Goal: Task Accomplishment & Management: Complete application form

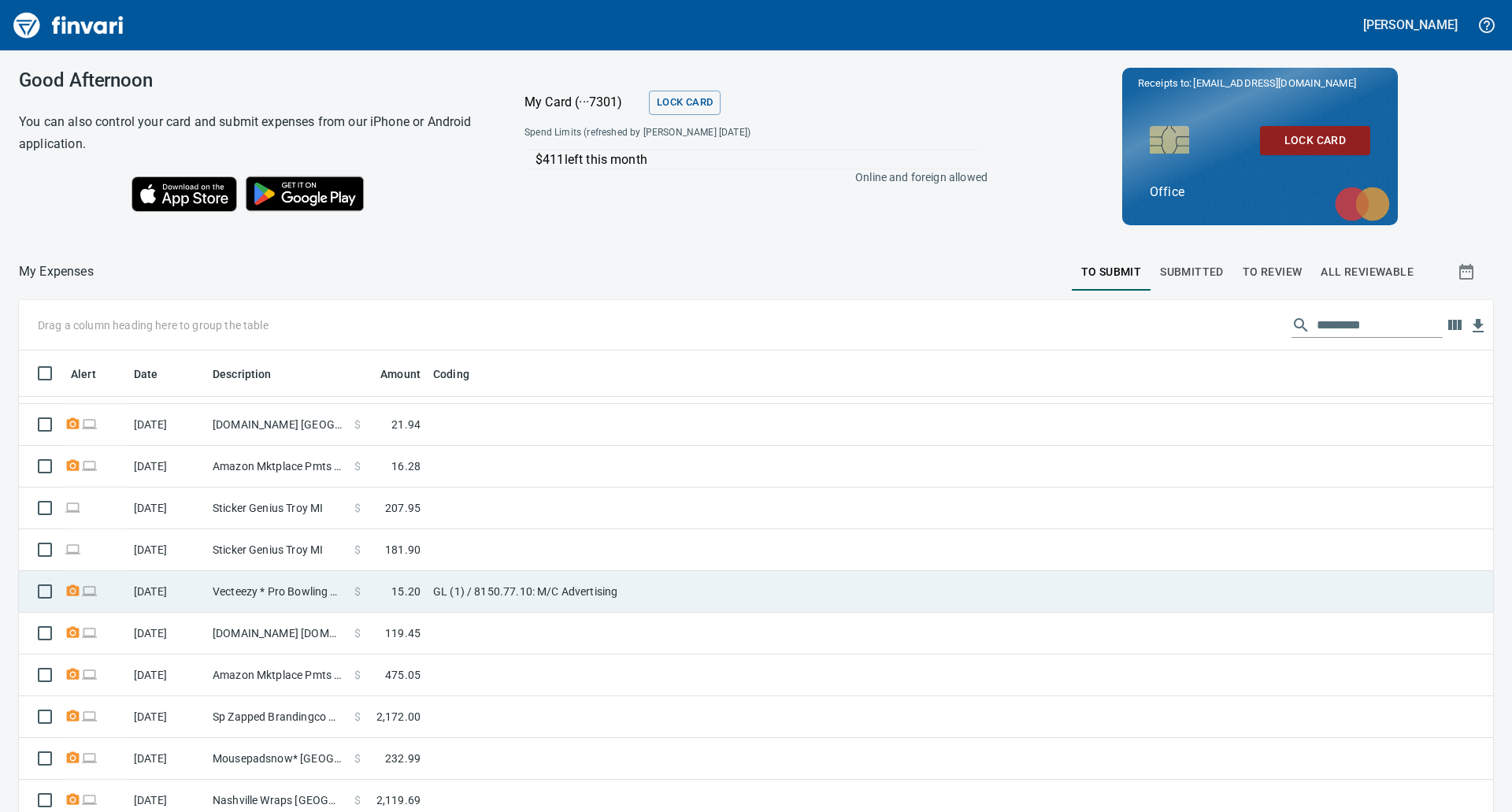
scroll to position [177, 0]
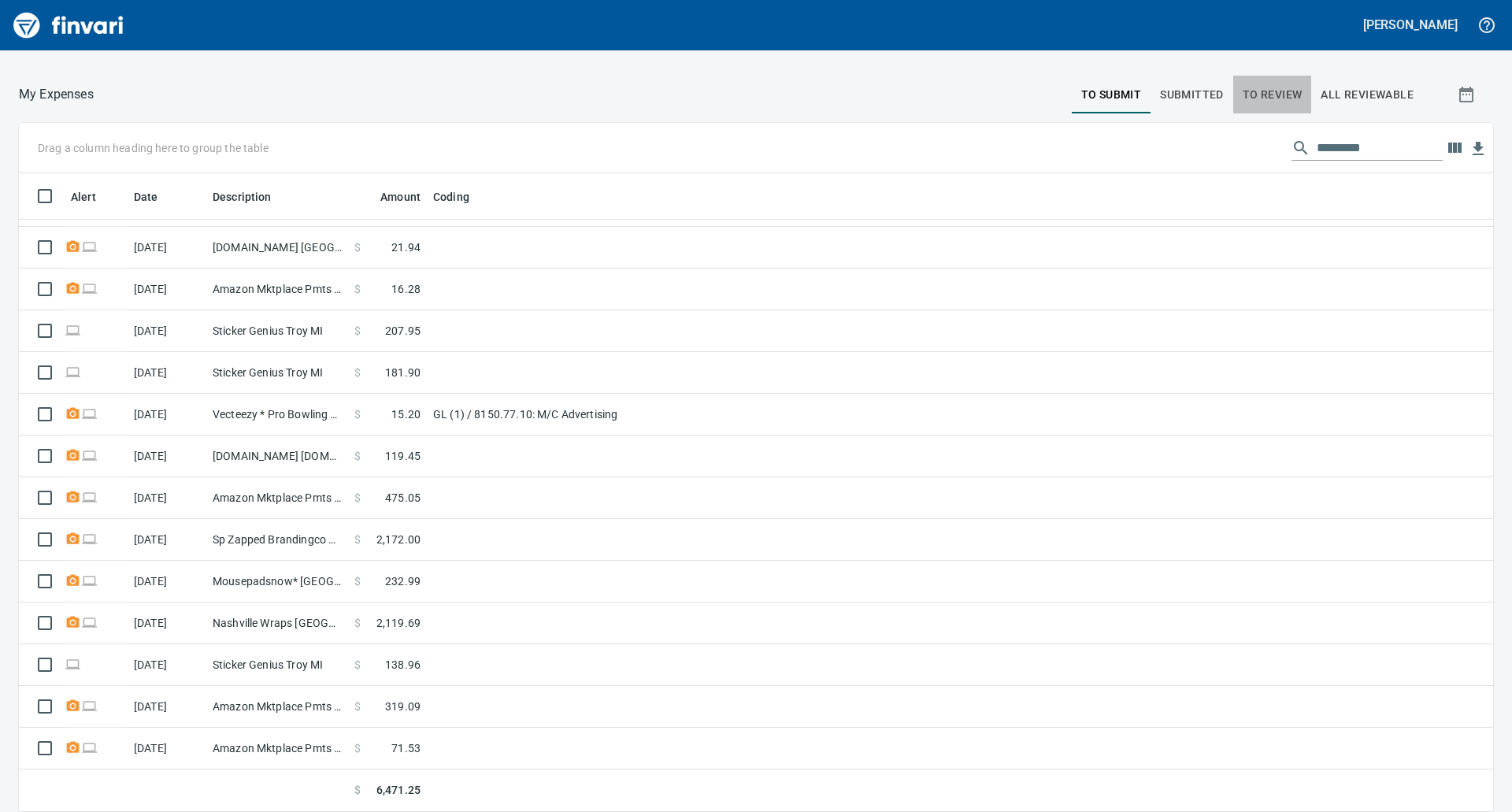
click at [1270, 87] on span "To Review" at bounding box center [1272, 95] width 60 height 20
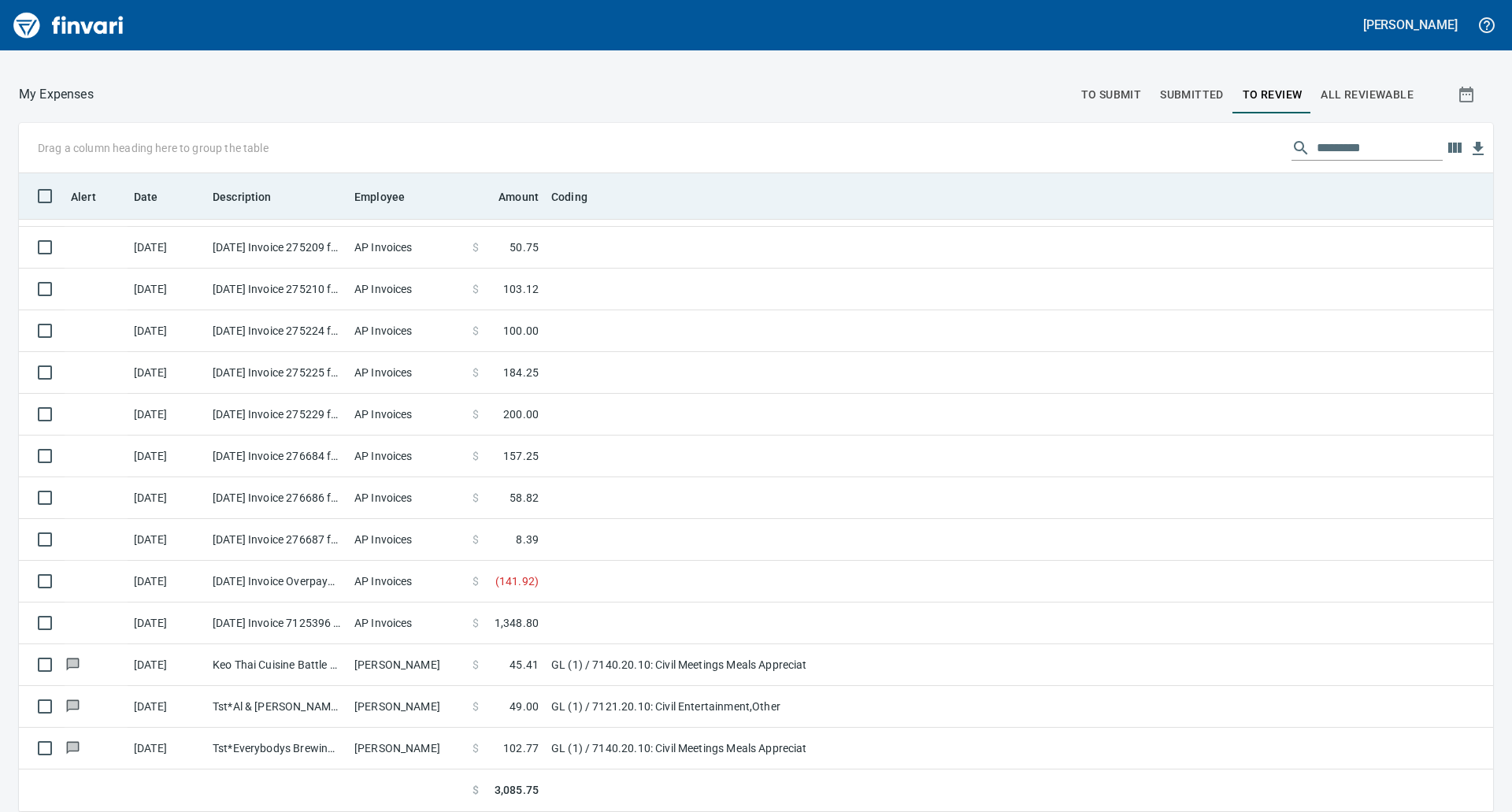
scroll to position [627, 1438]
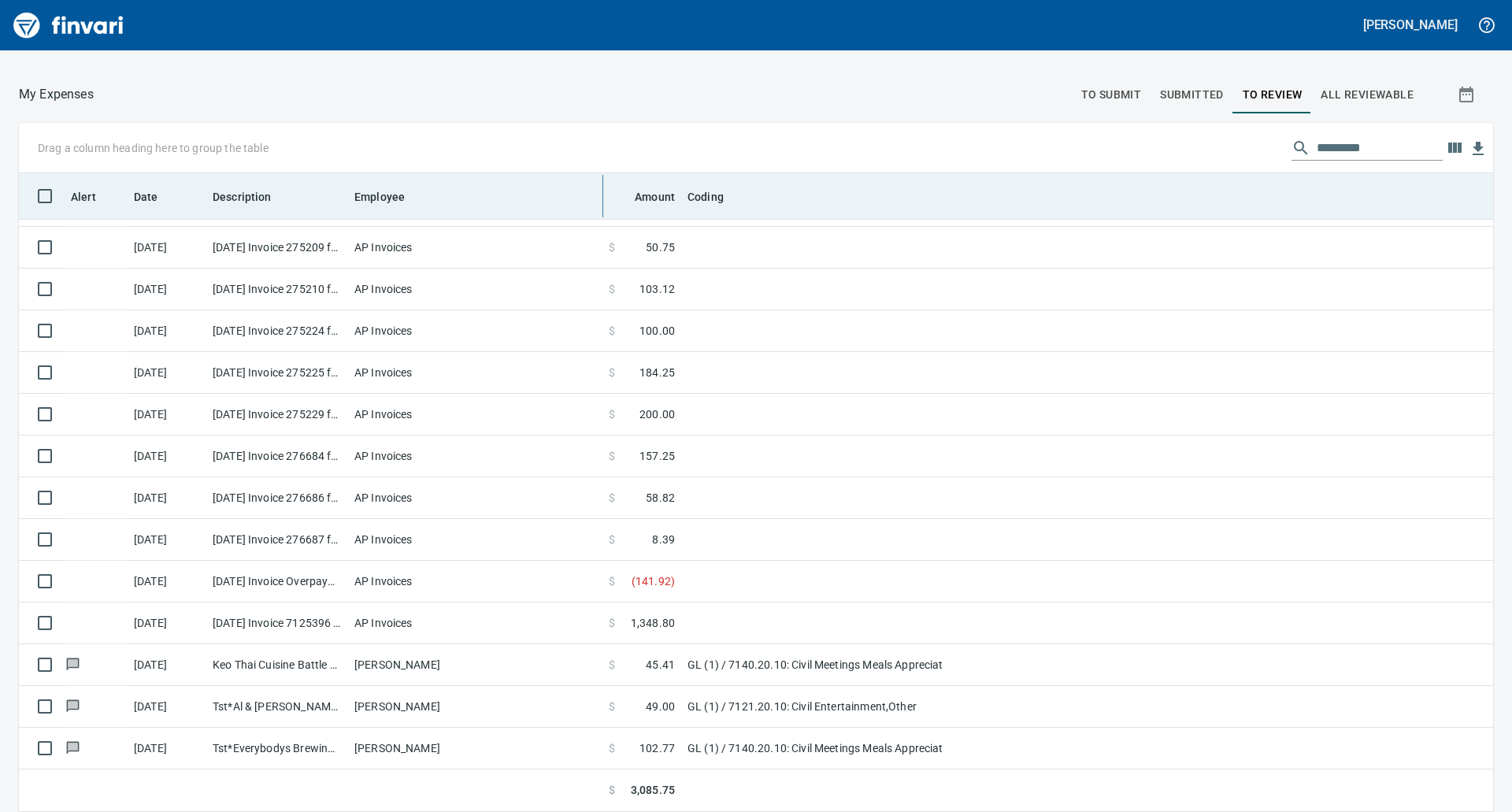
drag, startPoint x: 463, startPoint y: 180, endPoint x: 639, endPoint y: 182, distance: 176.0
click at [639, 182] on body "[PERSON_NAME] Good Afternoon You can also control your card and submit expenses…" at bounding box center [756, 406] width 1512 height 812
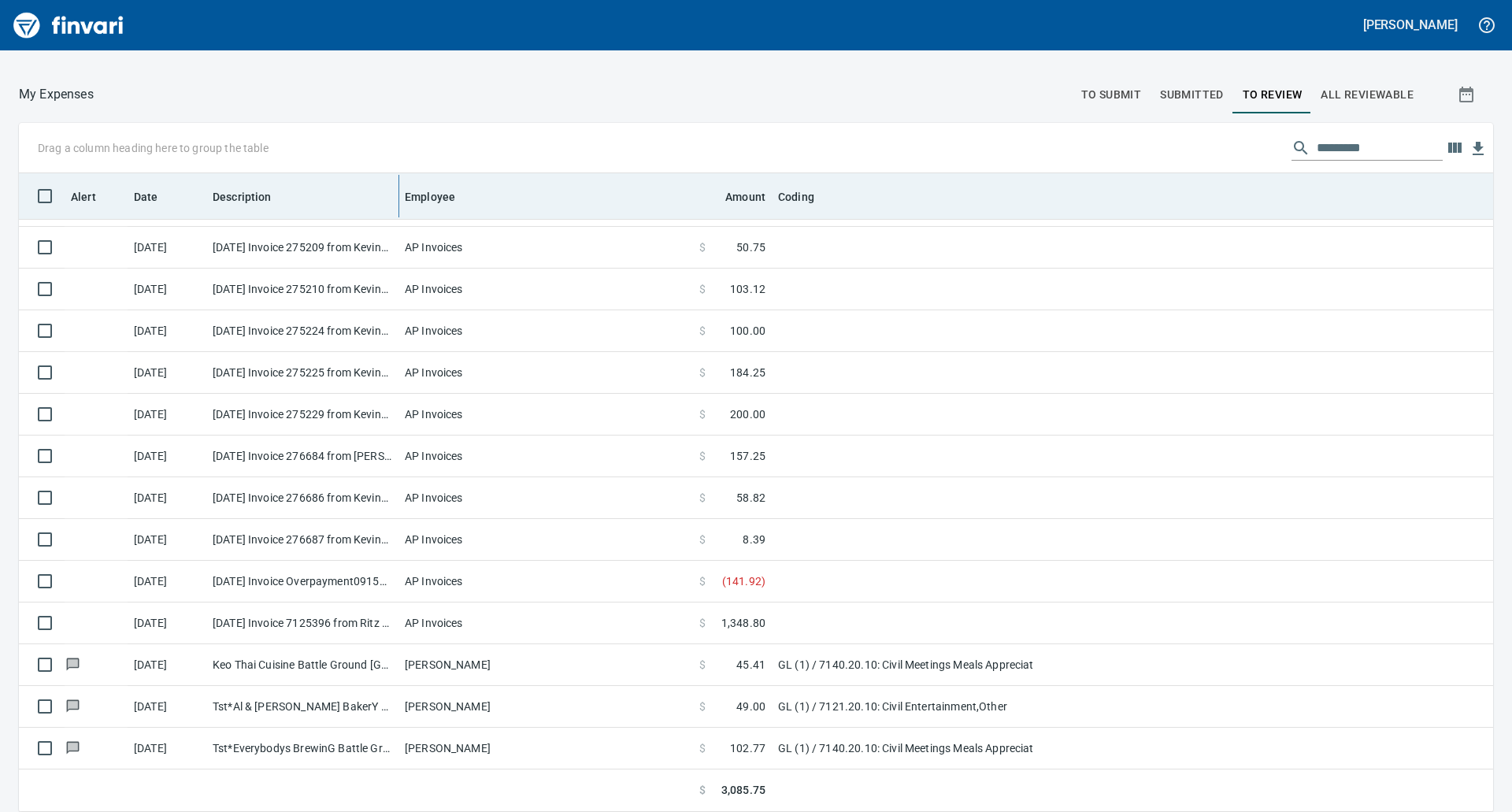
drag, startPoint x: 344, startPoint y: 194, endPoint x: 452, endPoint y: 193, distance: 108.0
click at [452, 193] on body "[PERSON_NAME] Good Afternoon You can also control your card and submit expenses…" at bounding box center [756, 406] width 1512 height 812
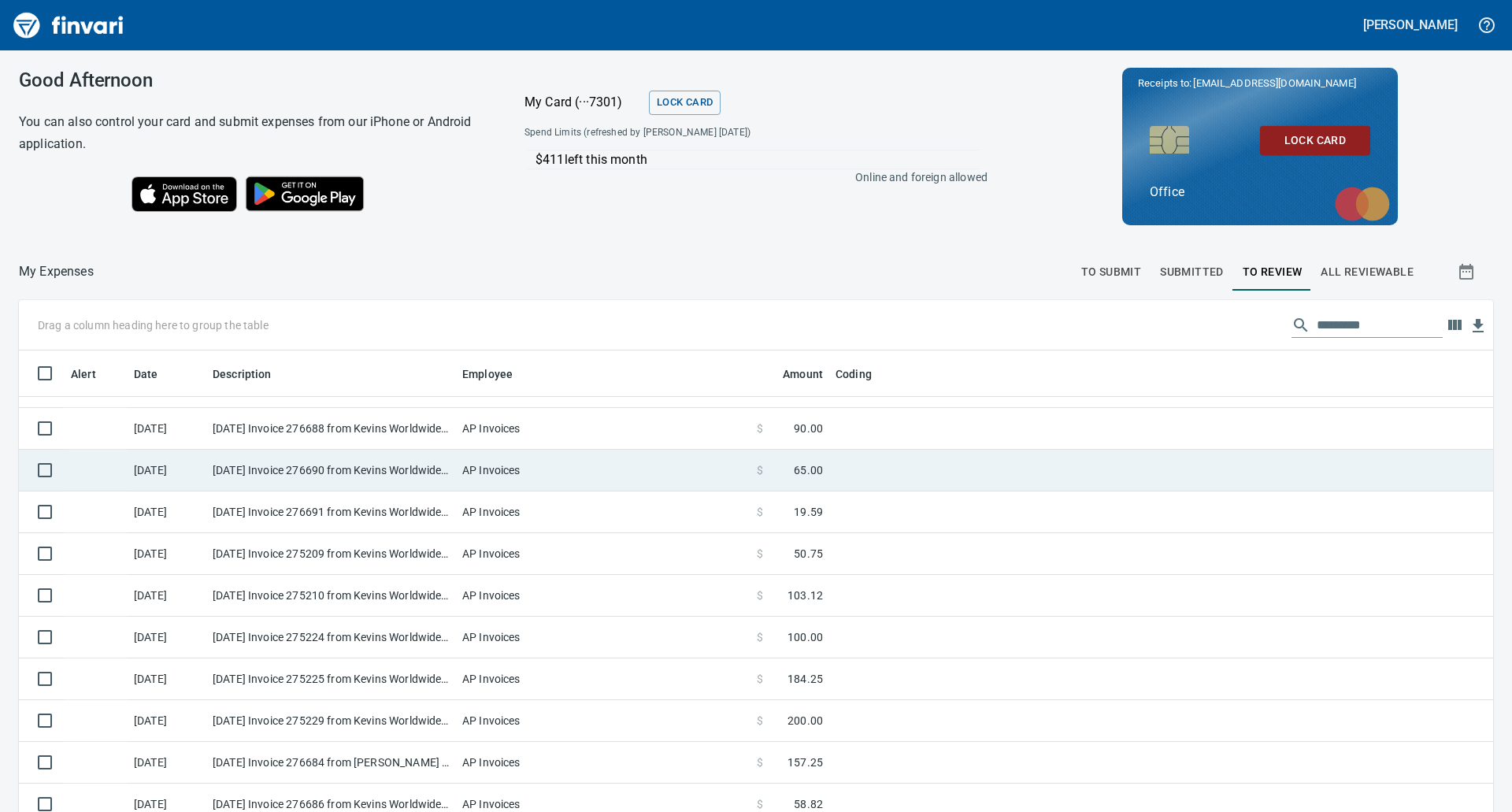
scroll to position [0, 0]
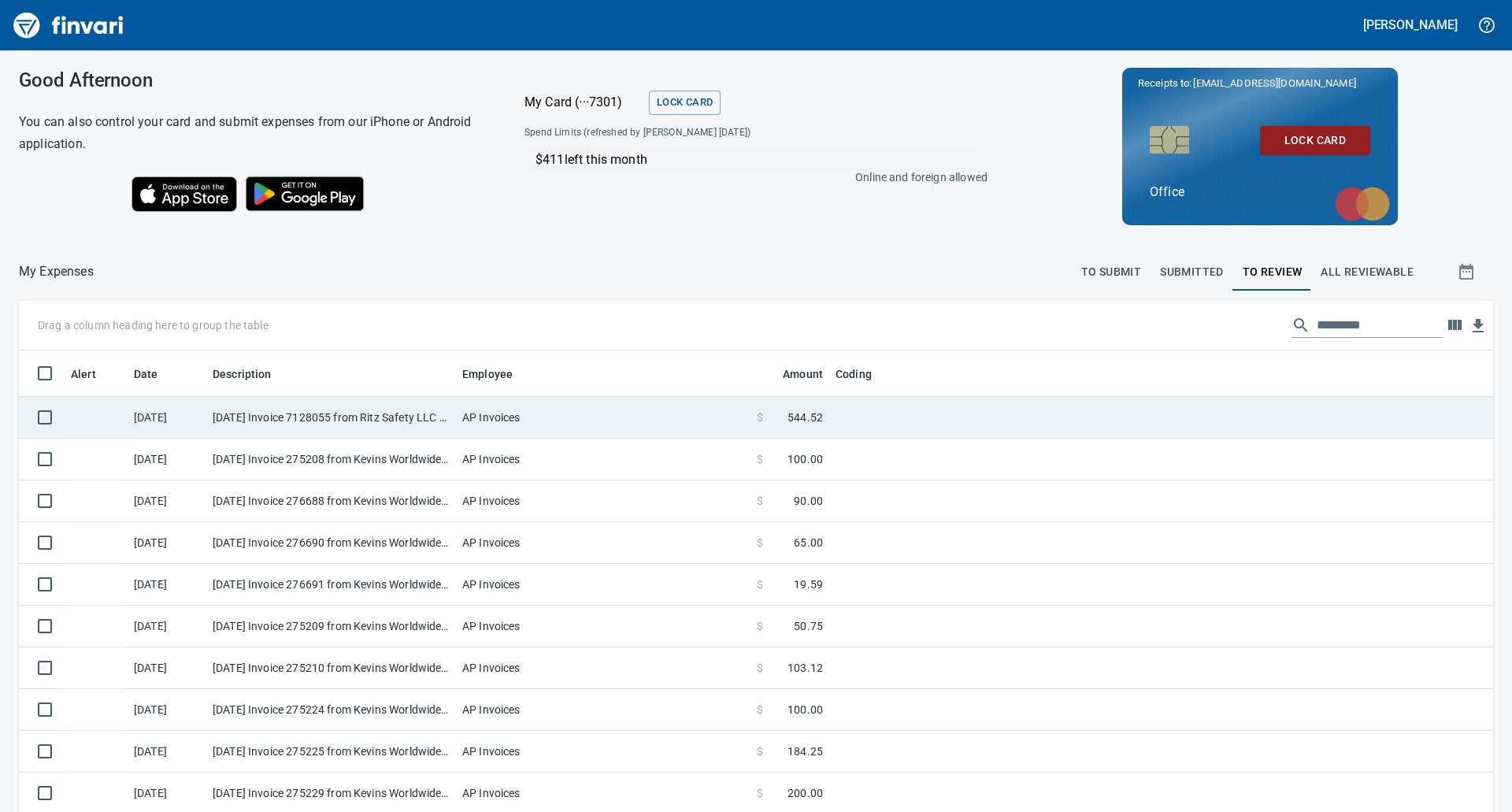
click at [669, 405] on td "AP Invoices" at bounding box center [603, 418] width 295 height 42
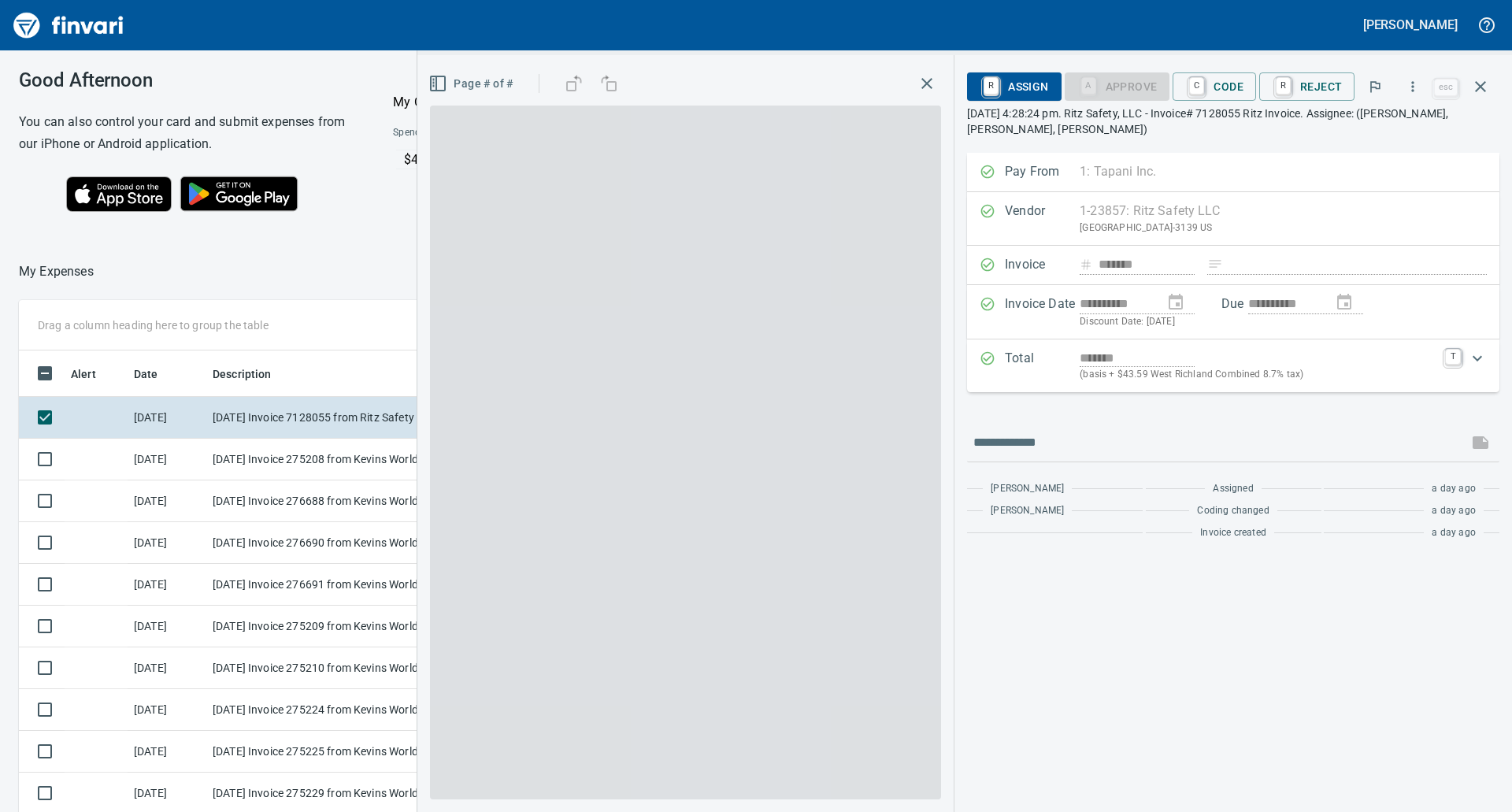
scroll to position [615, 1045]
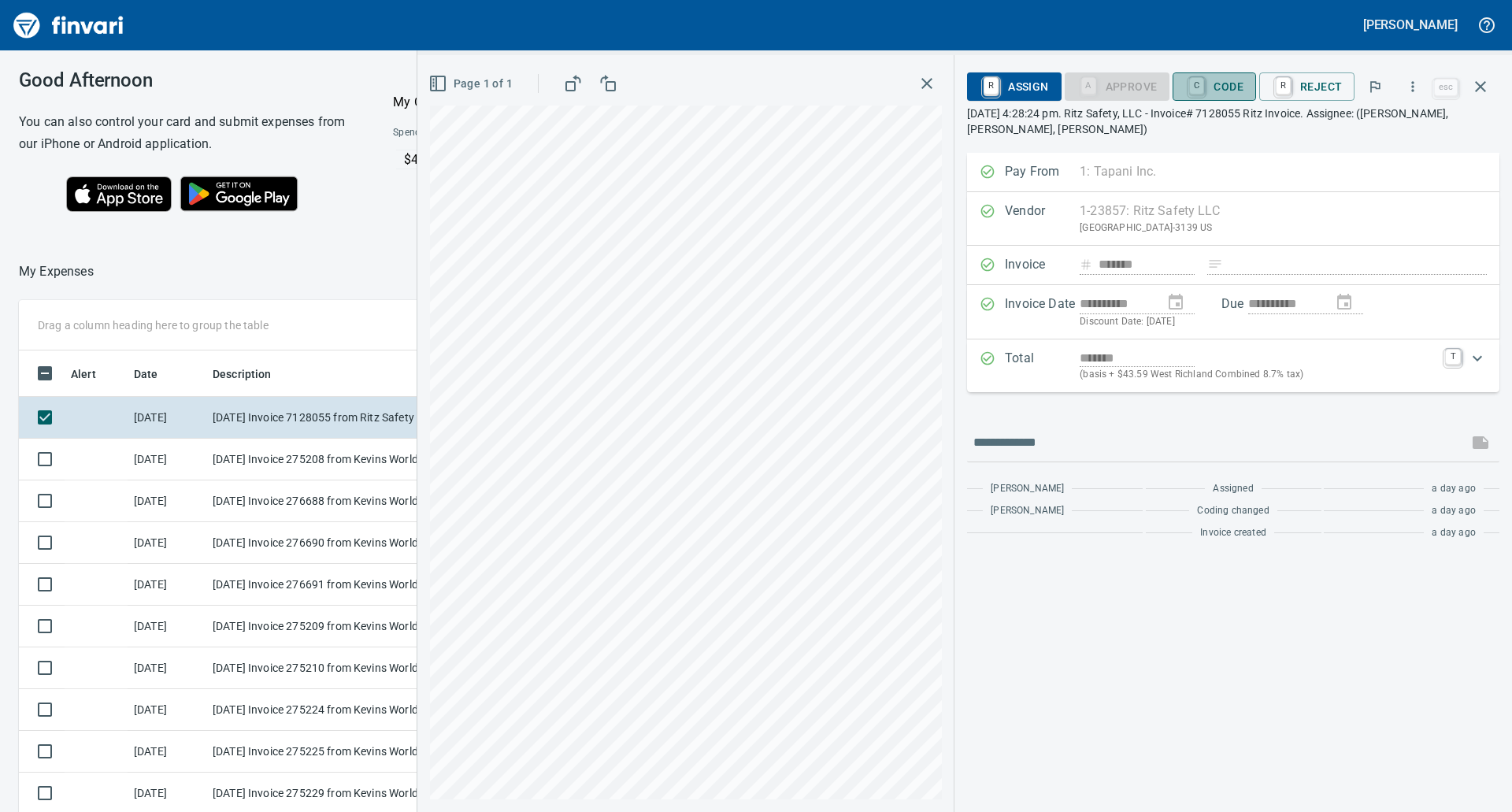
click at [1218, 93] on span "C Code" at bounding box center [1213, 87] width 59 height 27
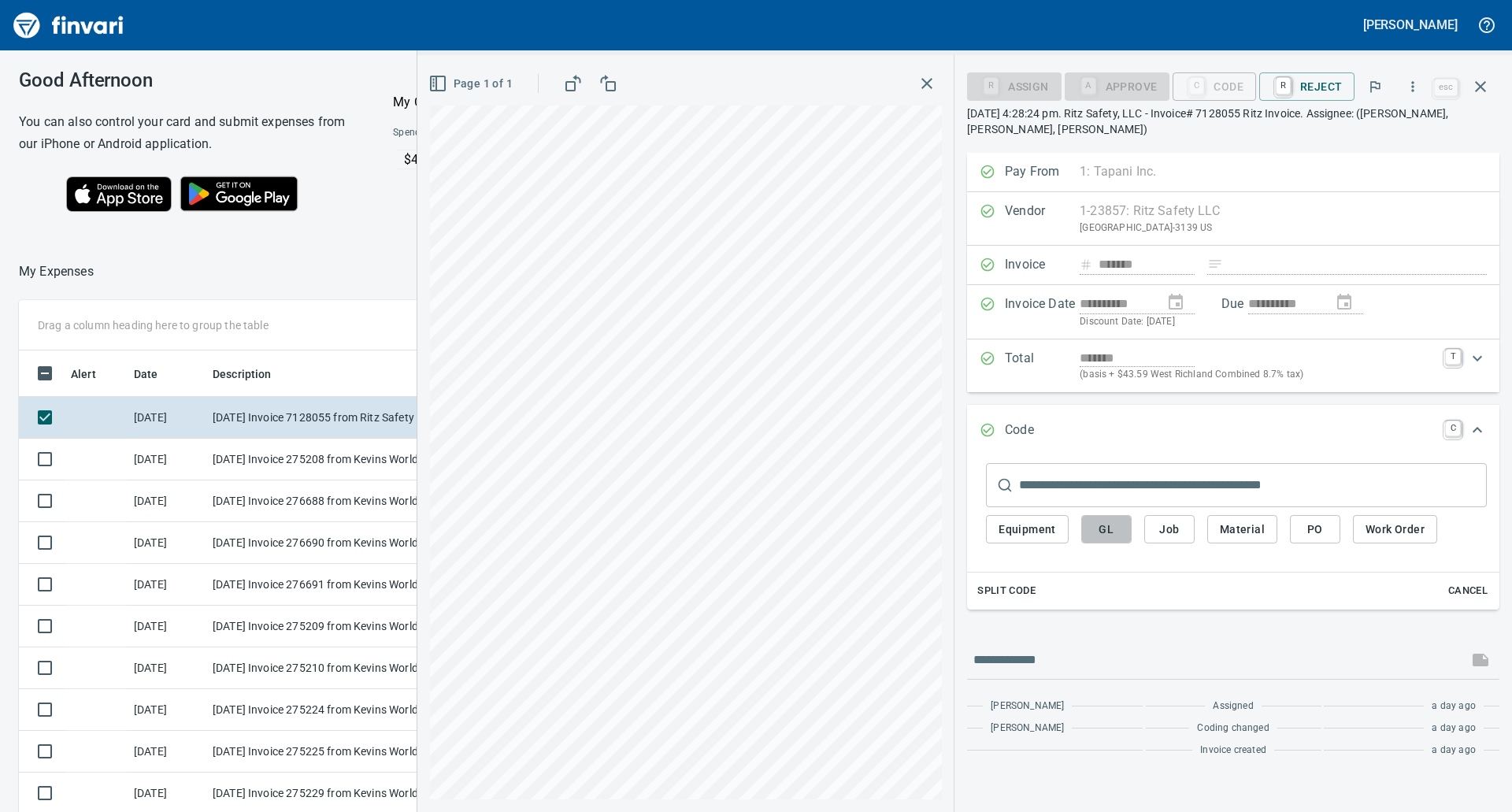
click at [1106, 519] on span "GL" at bounding box center [1106, 529] width 25 height 20
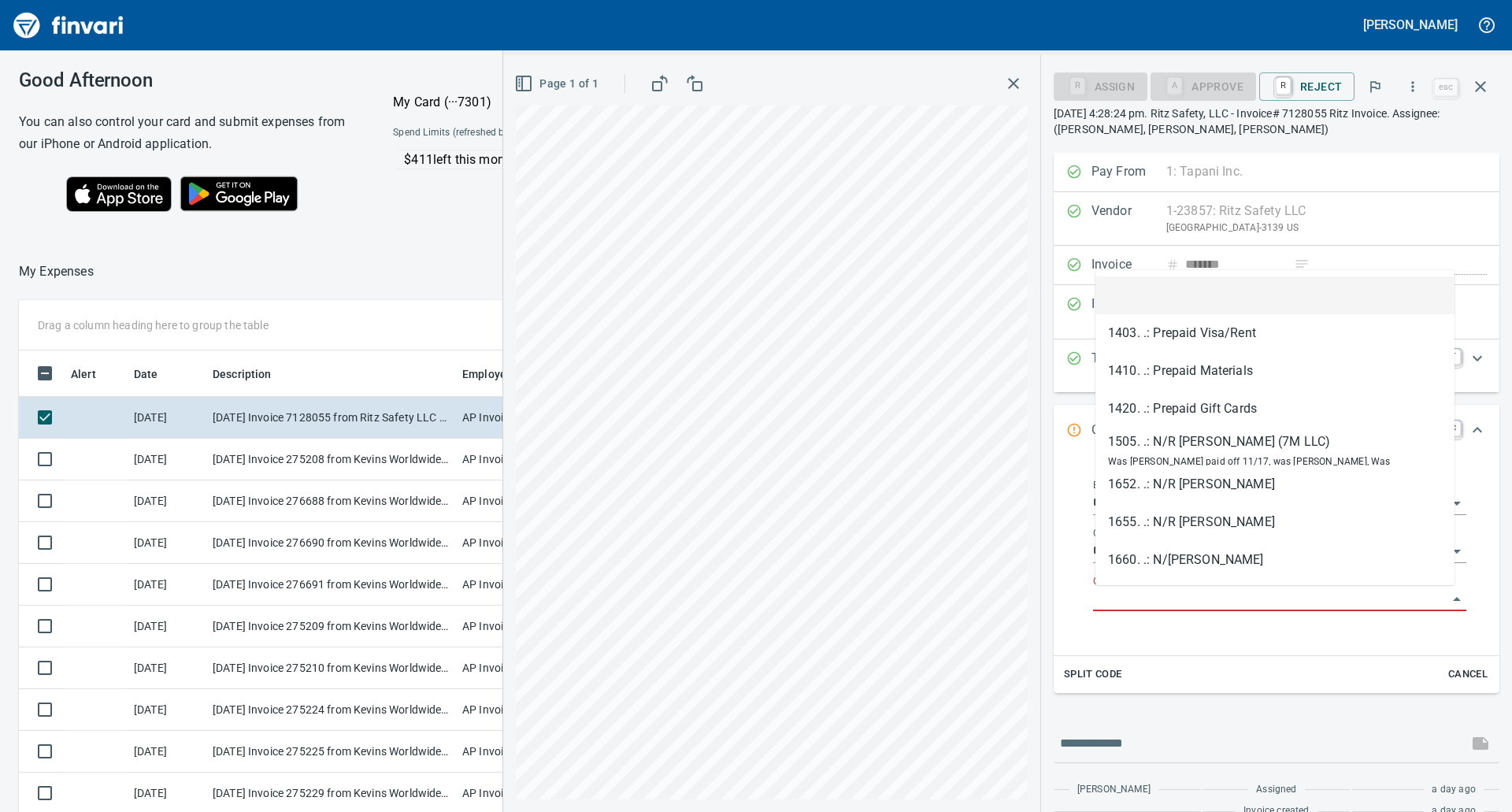
click at [1148, 600] on input "GL Account" at bounding box center [1270, 599] width 354 height 22
paste input "**********"
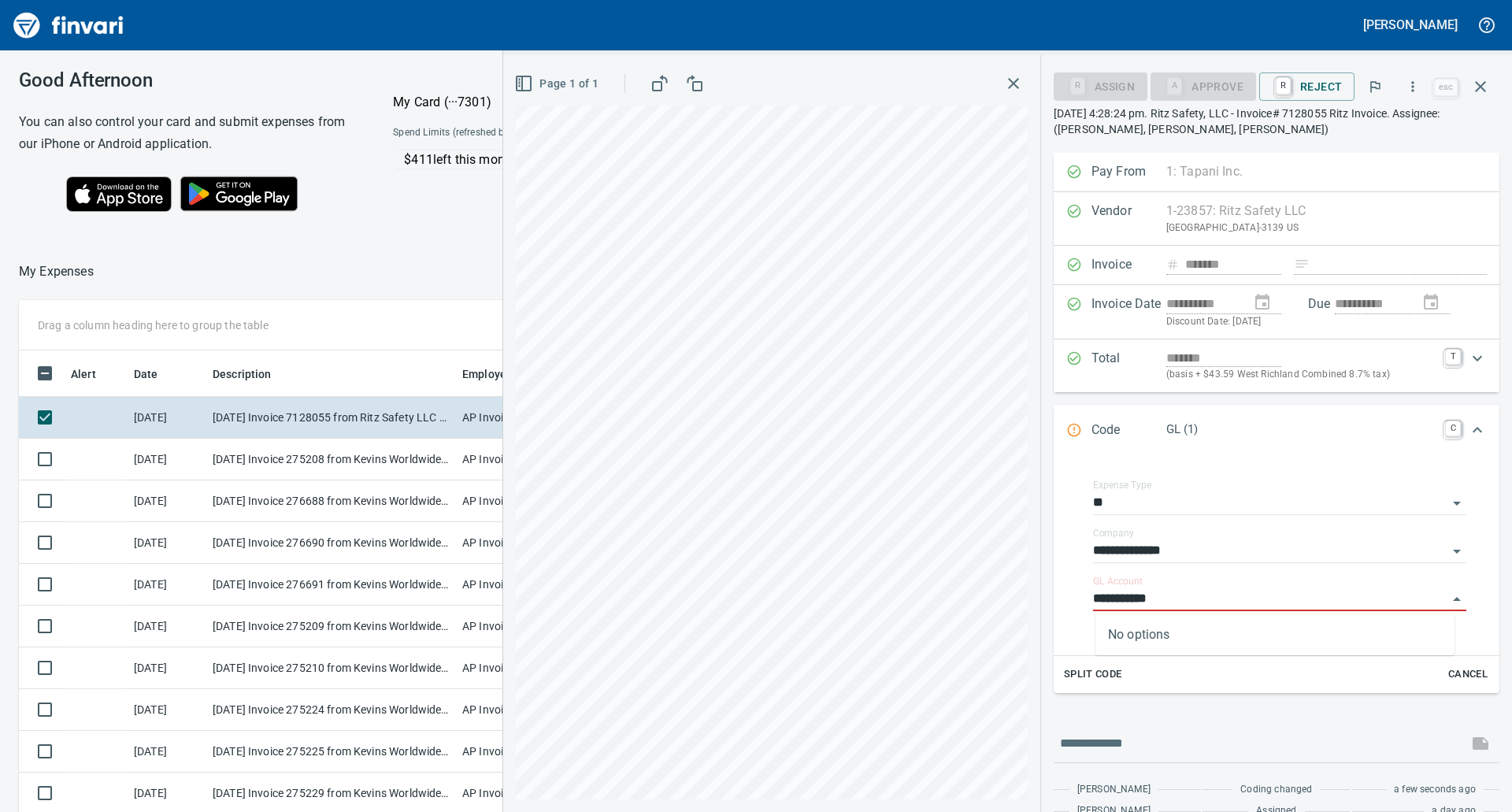
type input "**********"
click at [1171, 648] on li "7107.77.10: M/C Safety Apparel" at bounding box center [1274, 639] width 359 height 38
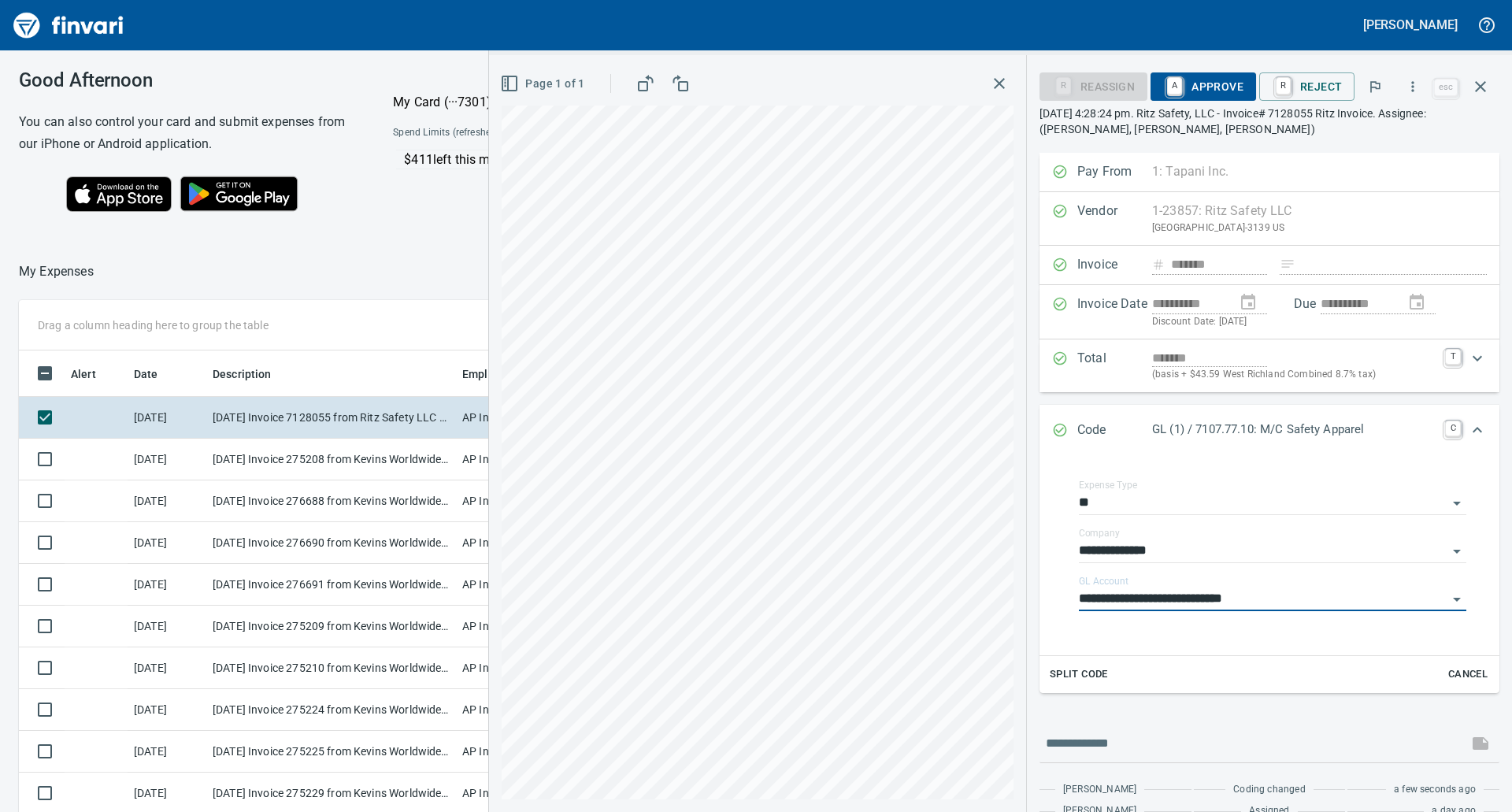
type input "**********"
click at [1208, 82] on span "A Approve" at bounding box center [1202, 87] width 81 height 27
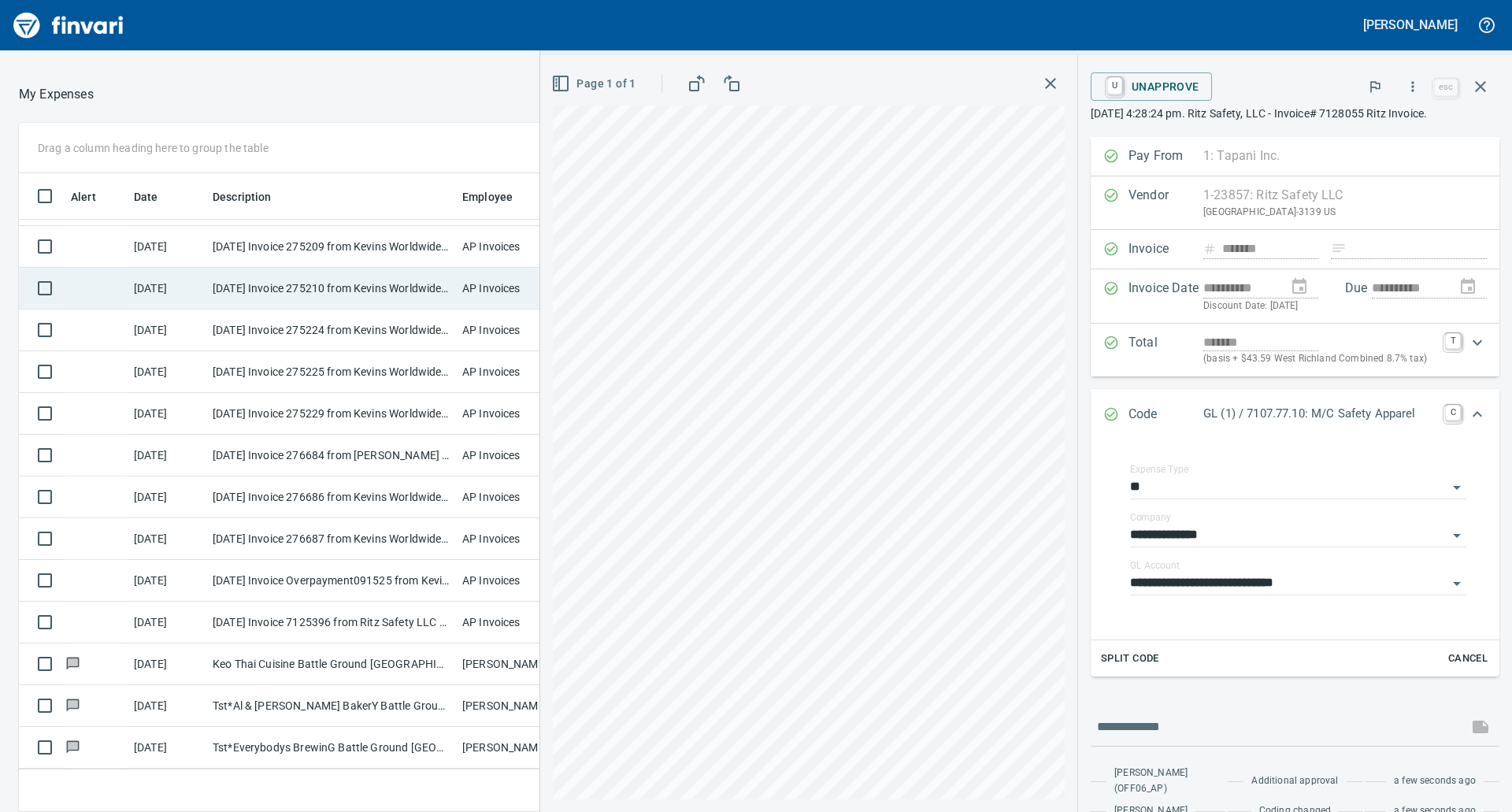
scroll to position [168, 0]
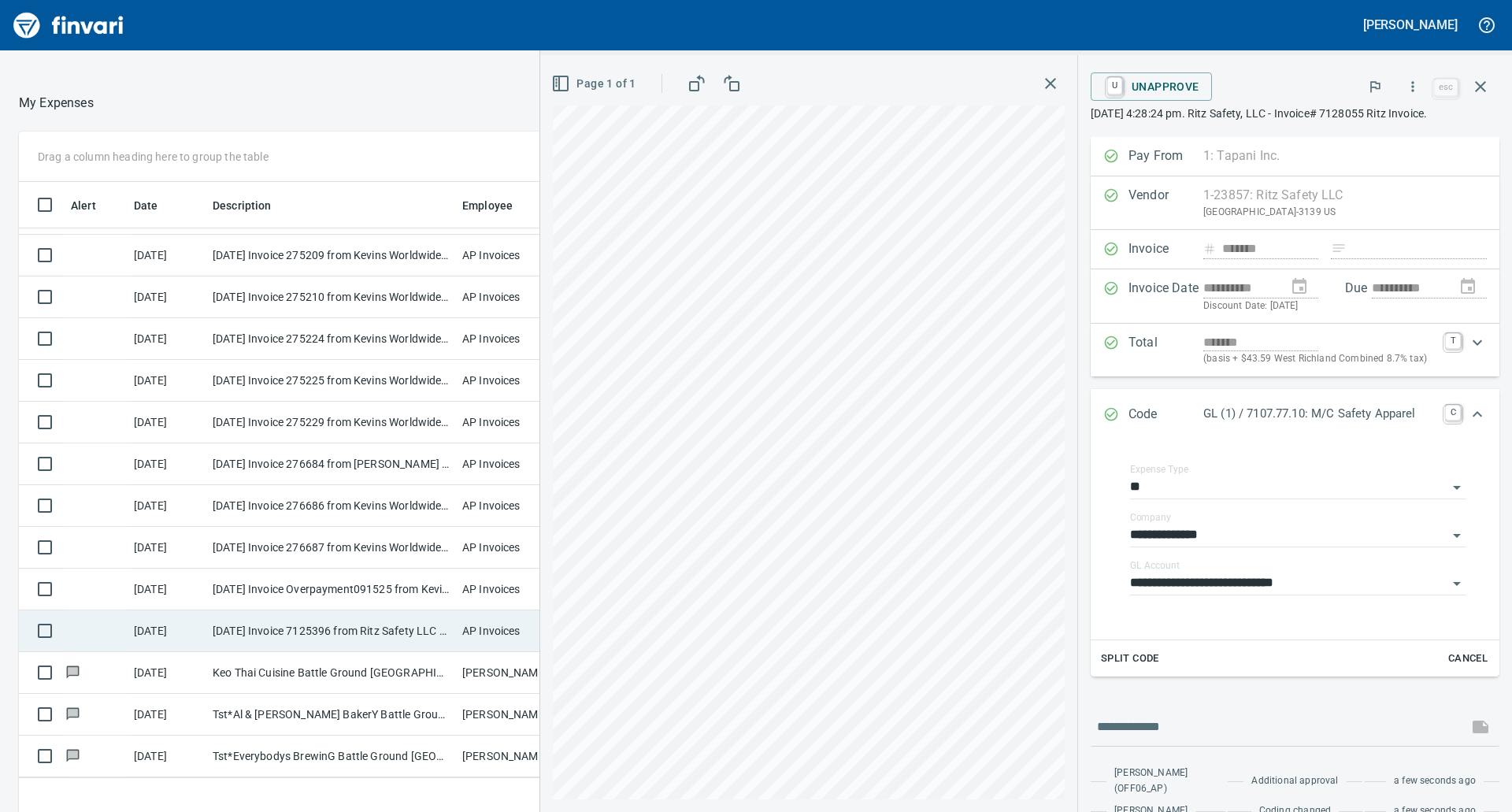
click at [413, 617] on td "[DATE] Invoice 7125396 from Ritz Safety LLC (1-23857)" at bounding box center [330, 631] width 250 height 42
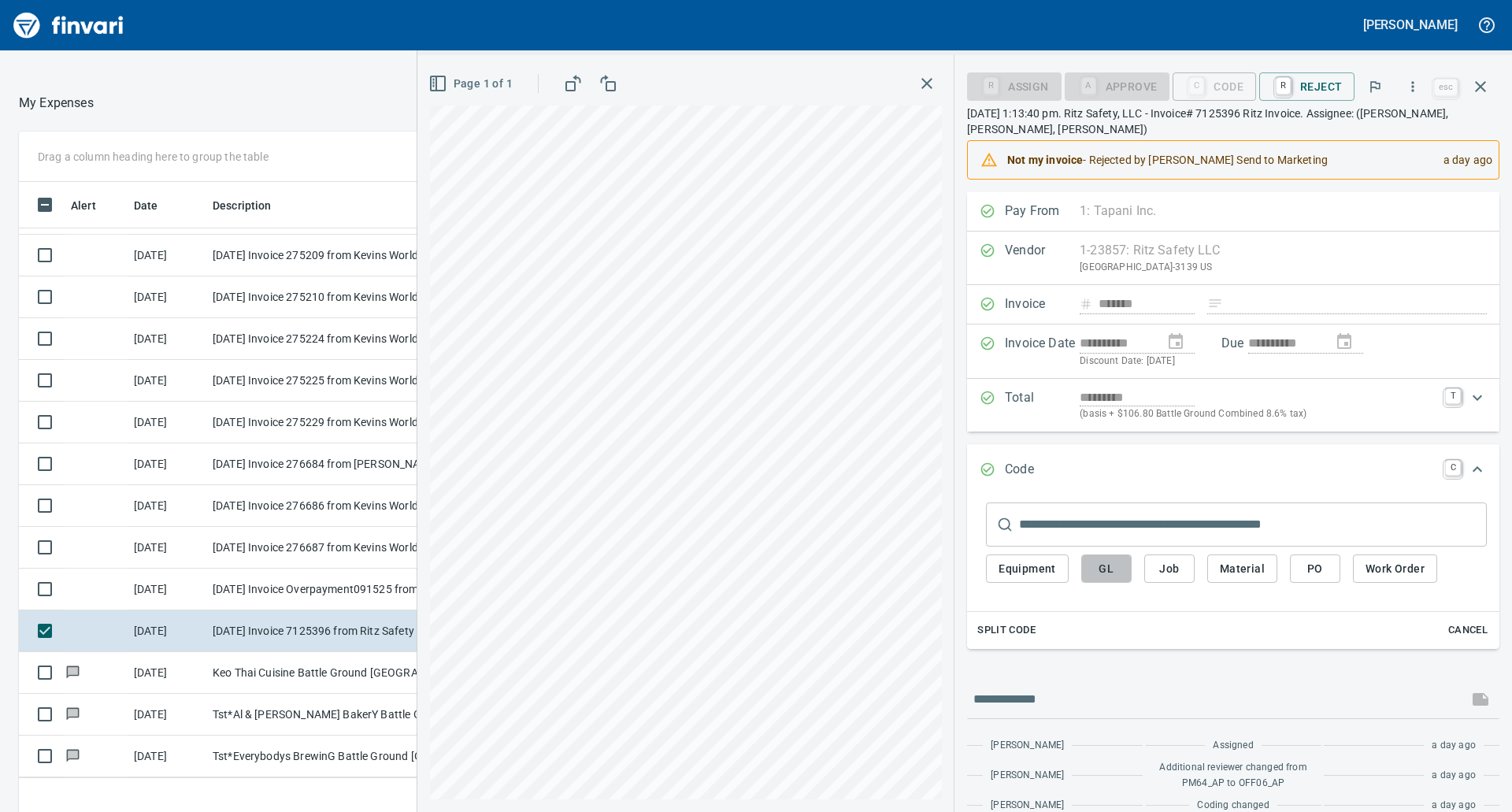
click at [1117, 581] on button "GL" at bounding box center [1106, 568] width 51 height 29
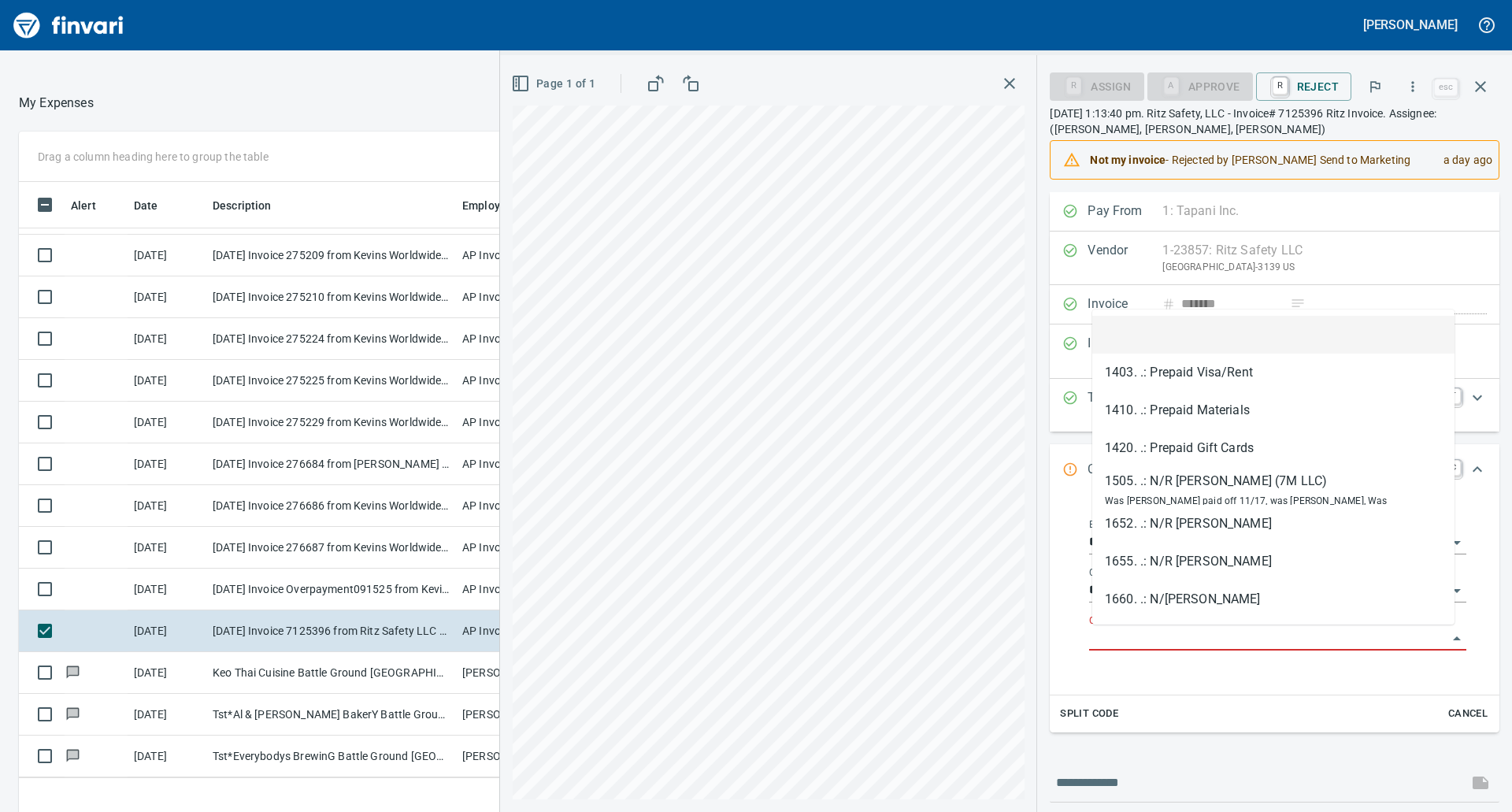
click at [1233, 642] on input "GL Account" at bounding box center [1268, 638] width 358 height 22
paste input "**********"
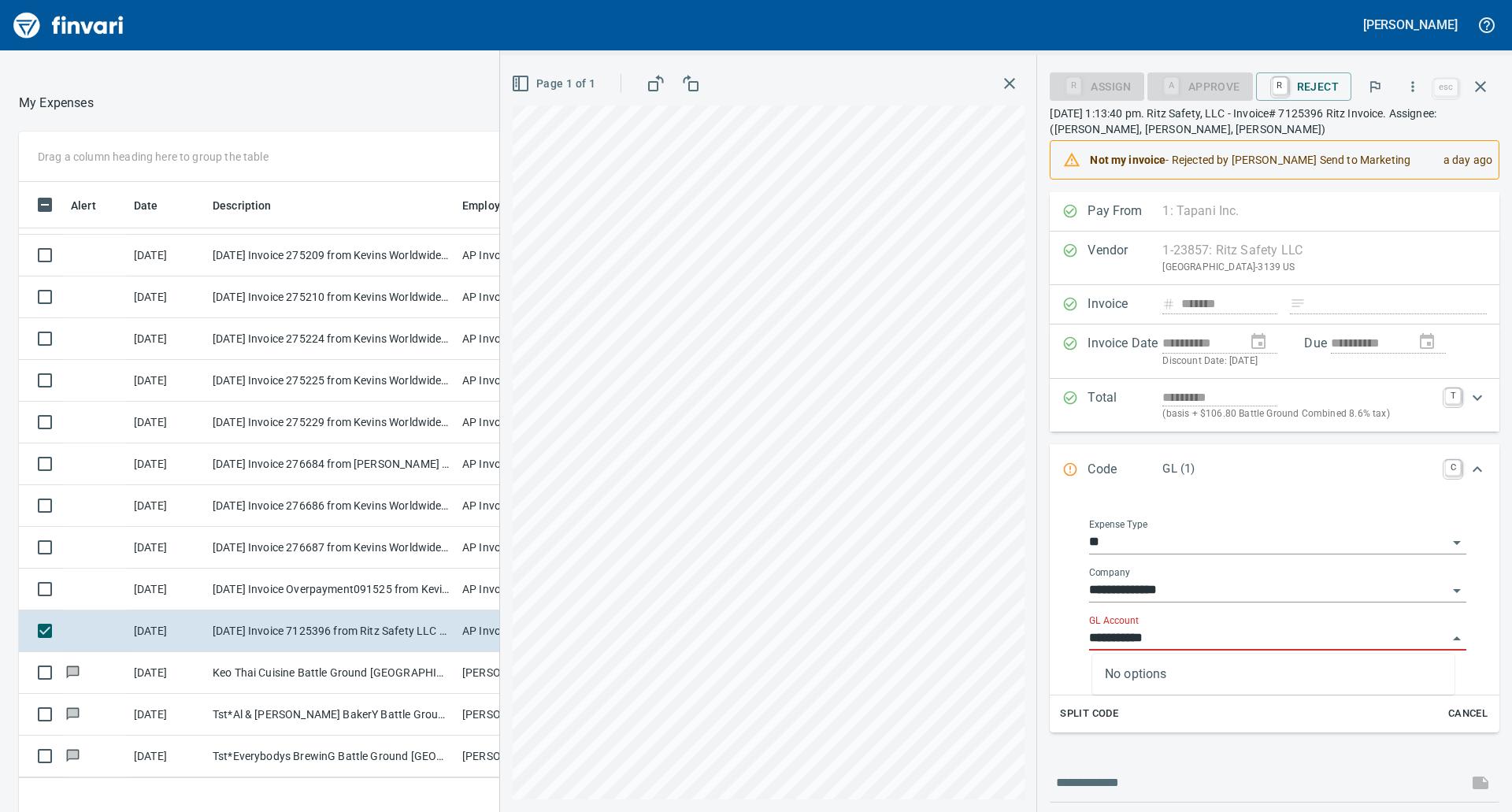
drag, startPoint x: 1181, startPoint y: 646, endPoint x: 1079, endPoint y: 617, distance: 106.0
click at [1079, 617] on div "**********" at bounding box center [1277, 594] width 402 height 175
click at [1163, 691] on li "7107.77.10: M/C Safety Apparel" at bounding box center [1273, 679] width 362 height 38
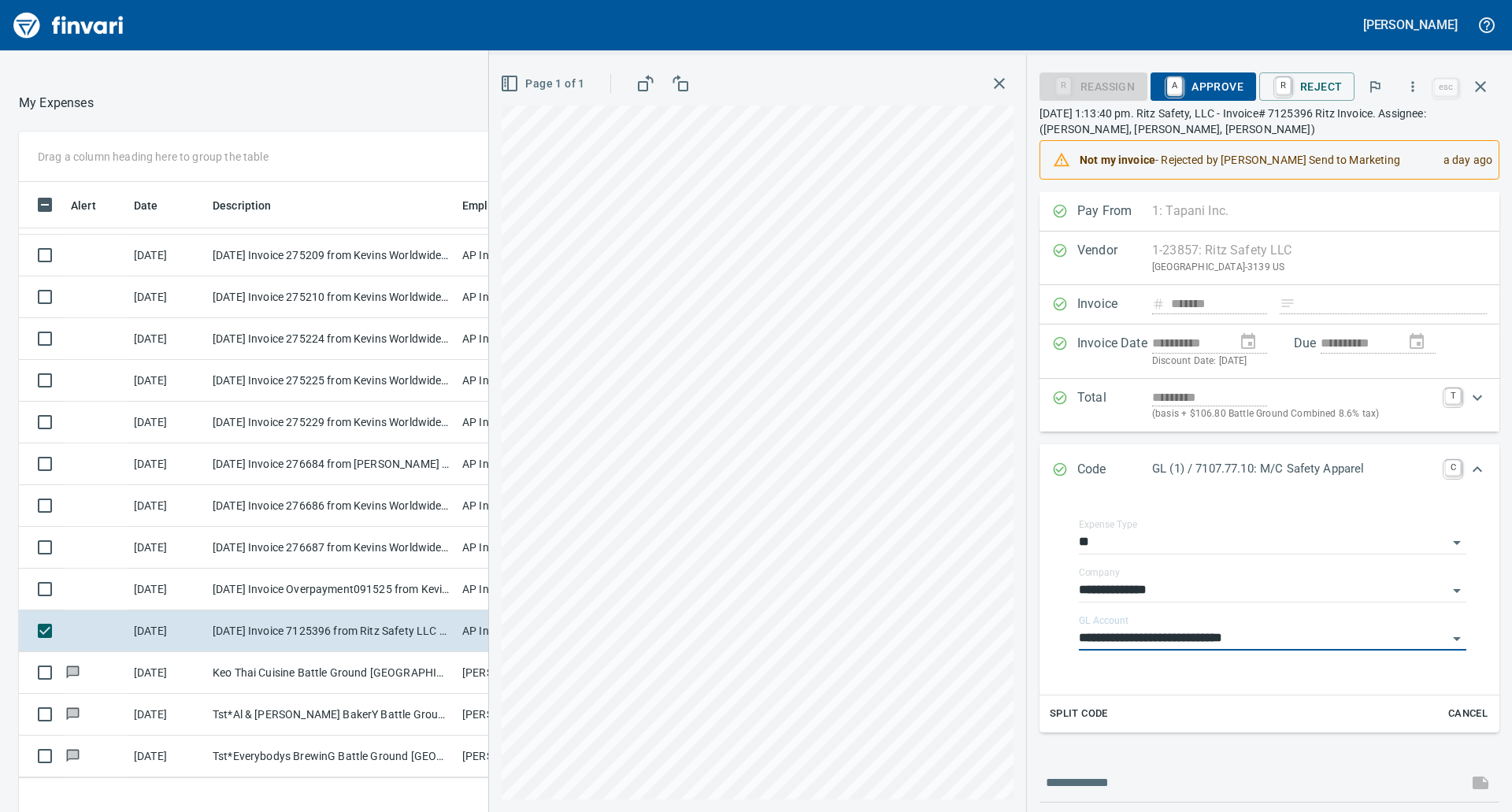
type input "**********"
click at [1197, 84] on span "A Approve" at bounding box center [1202, 87] width 81 height 27
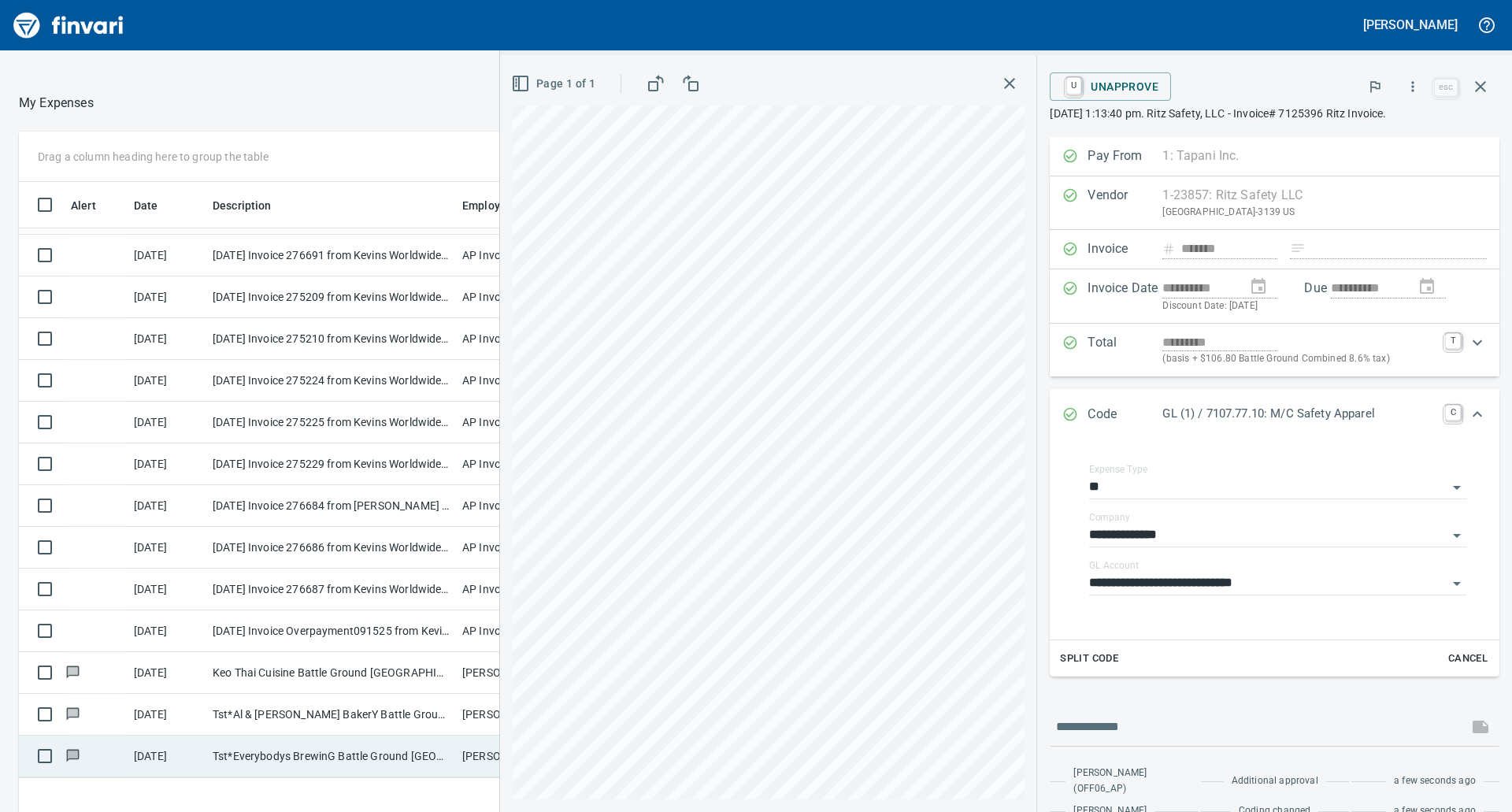
scroll to position [177, 0]
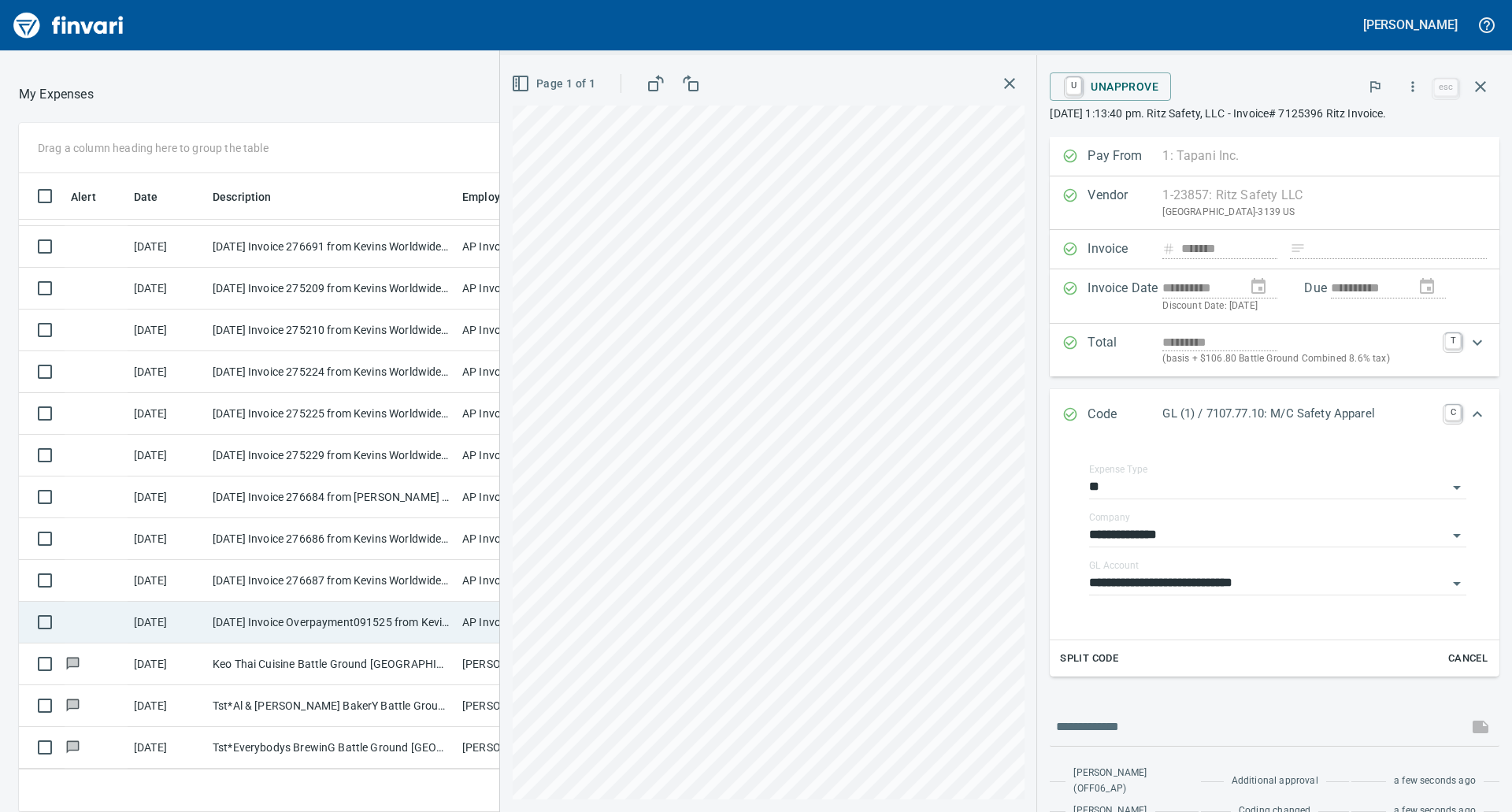
click at [407, 613] on td "[DATE] Invoice Overpayment091525 from Kevins Worldwide (1-30296)" at bounding box center [330, 622] width 250 height 42
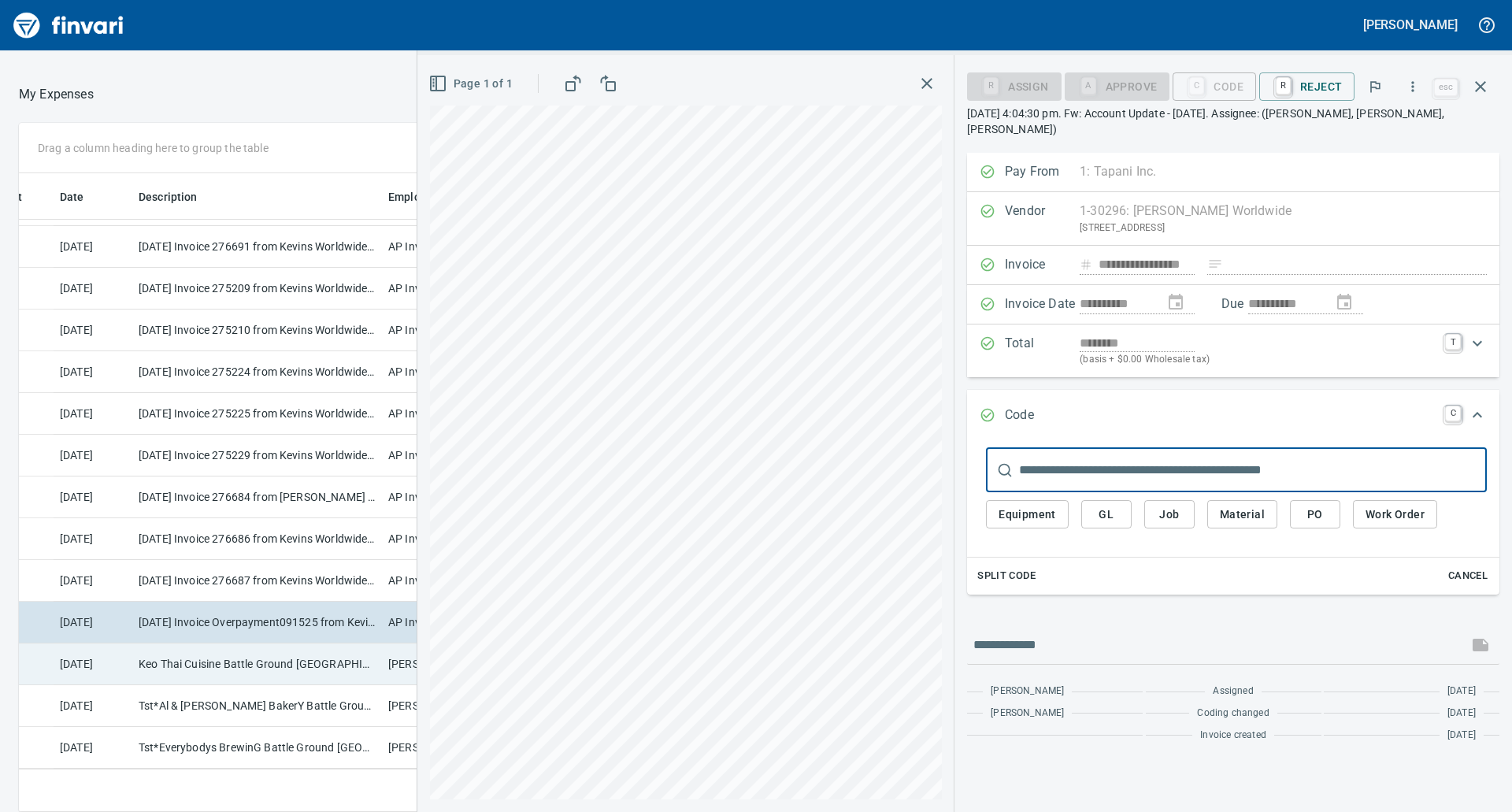
scroll to position [130, 148]
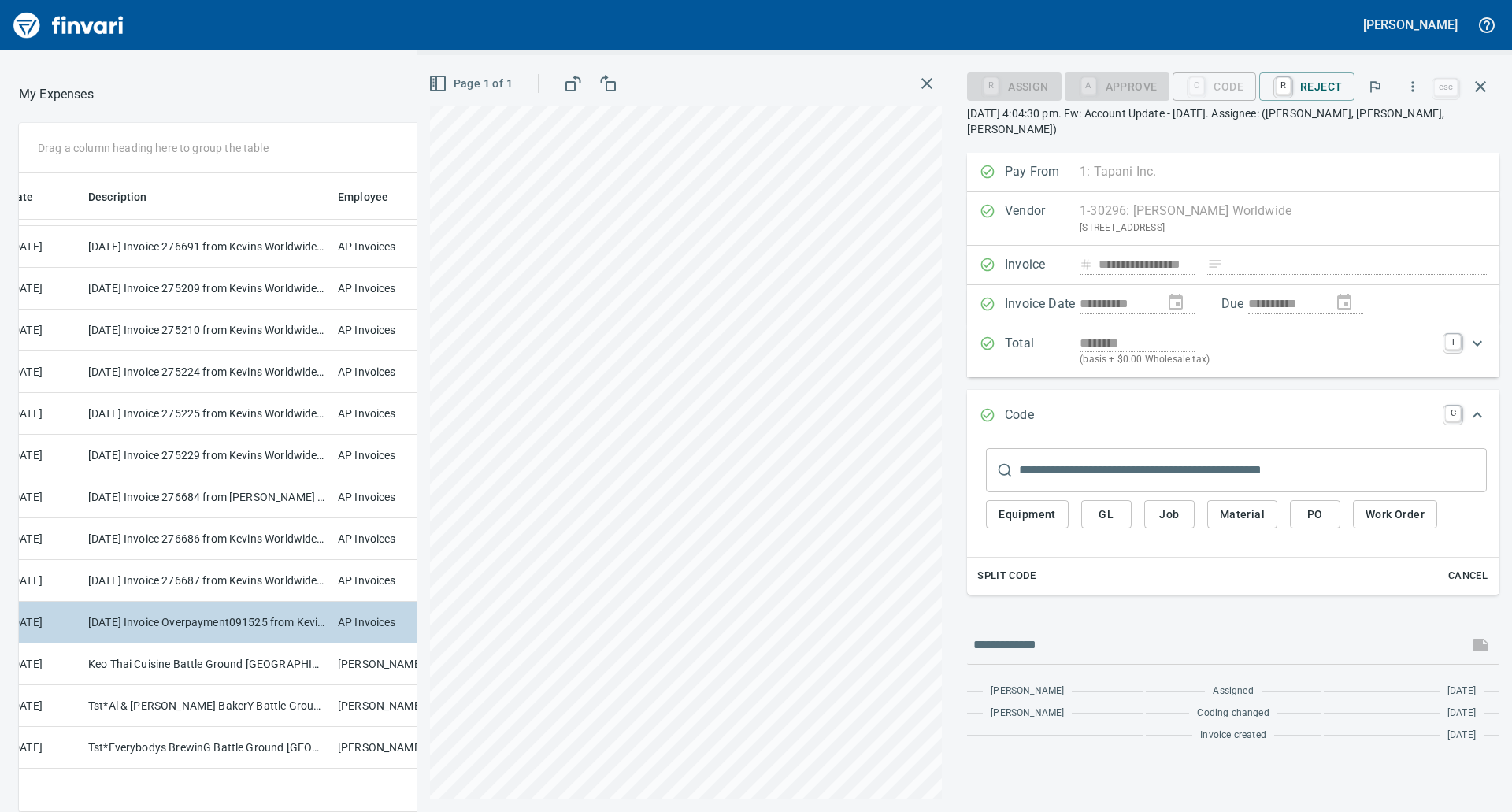
click at [292, 603] on td "[DATE] Invoice Overpayment091525 from Kevins Worldwide (1-30296)" at bounding box center [206, 622] width 250 height 42
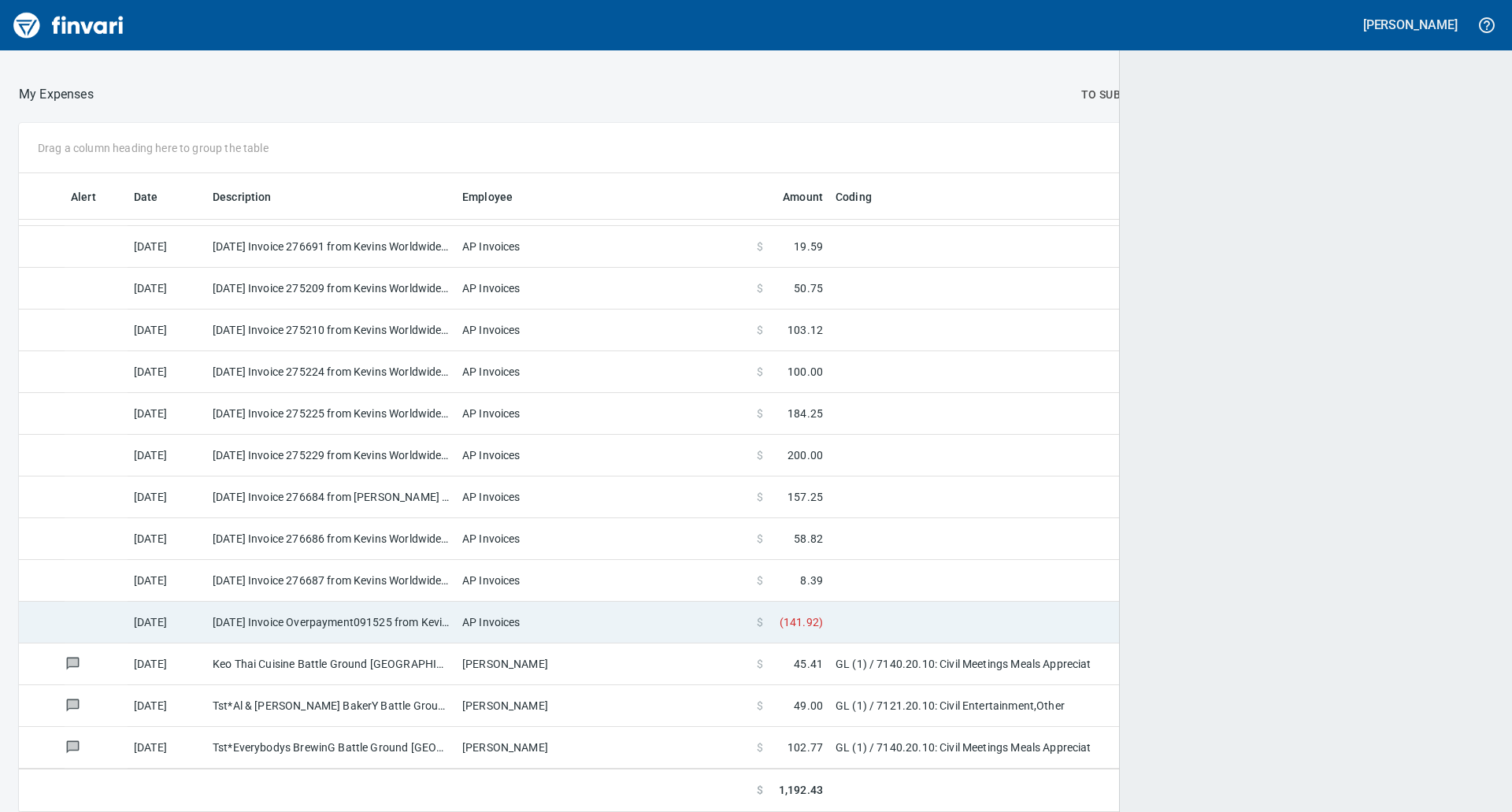
scroll to position [627, 1436]
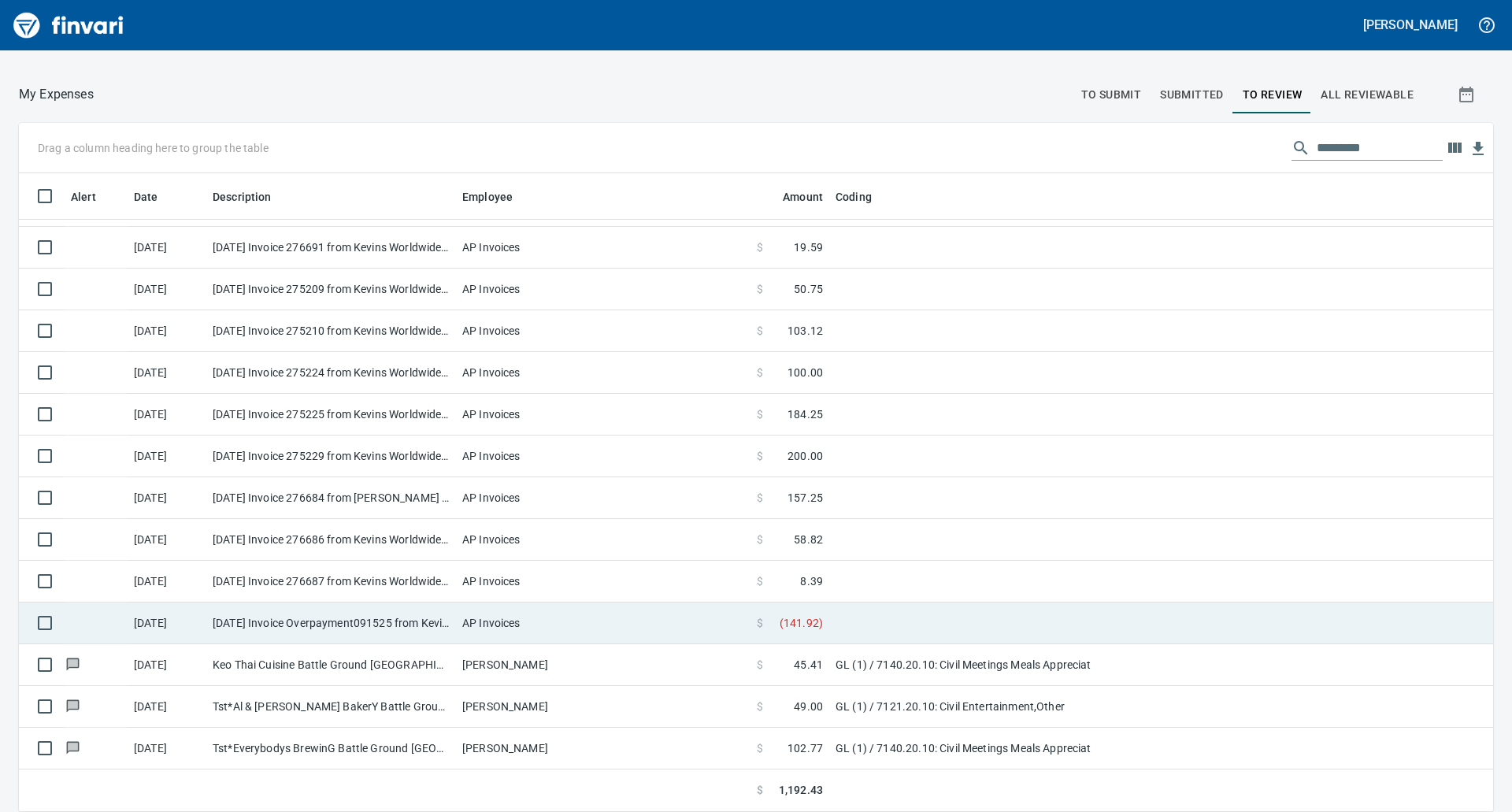
click at [429, 614] on td "[DATE] Invoice Overpayment091525 from Kevins Worldwide (1-30296)" at bounding box center [330, 623] width 250 height 42
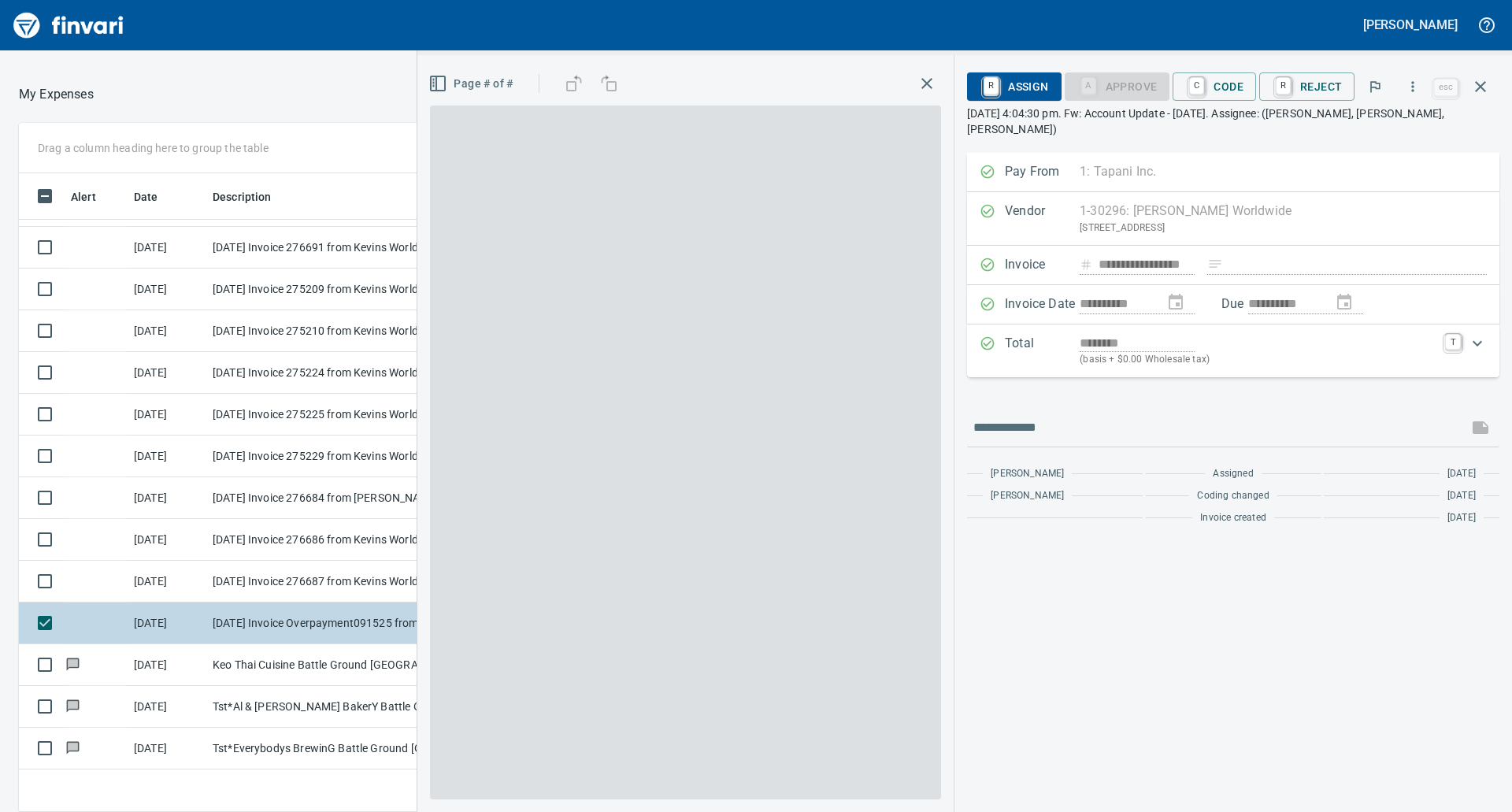
scroll to position [615, 1045]
